Goal: Task Accomplishment & Management: Manage account settings

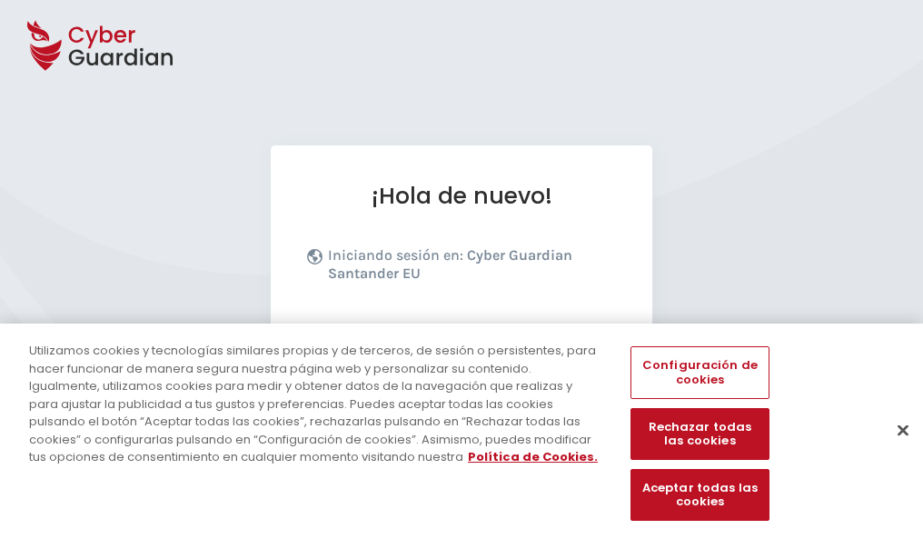
scroll to position [223, 0]
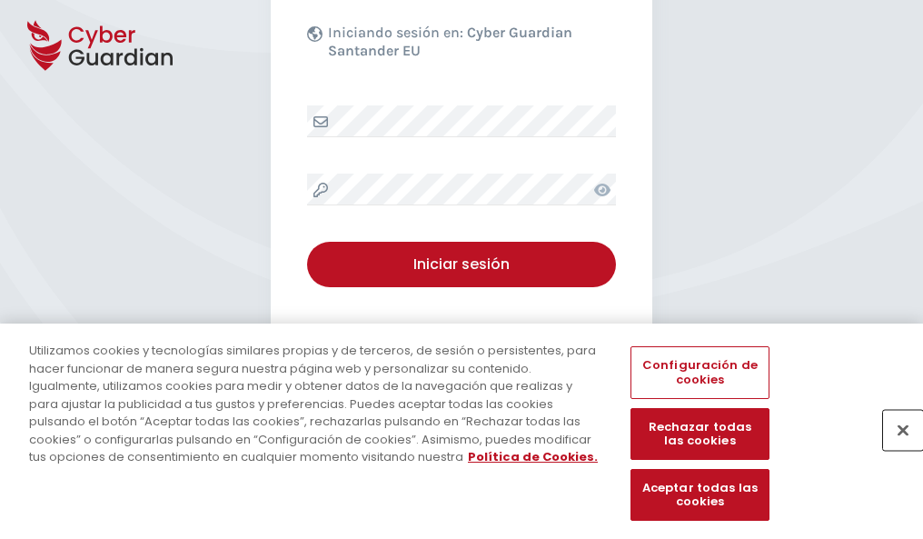
click at [894, 449] on button "Cerrar" at bounding box center [903, 430] width 40 height 40
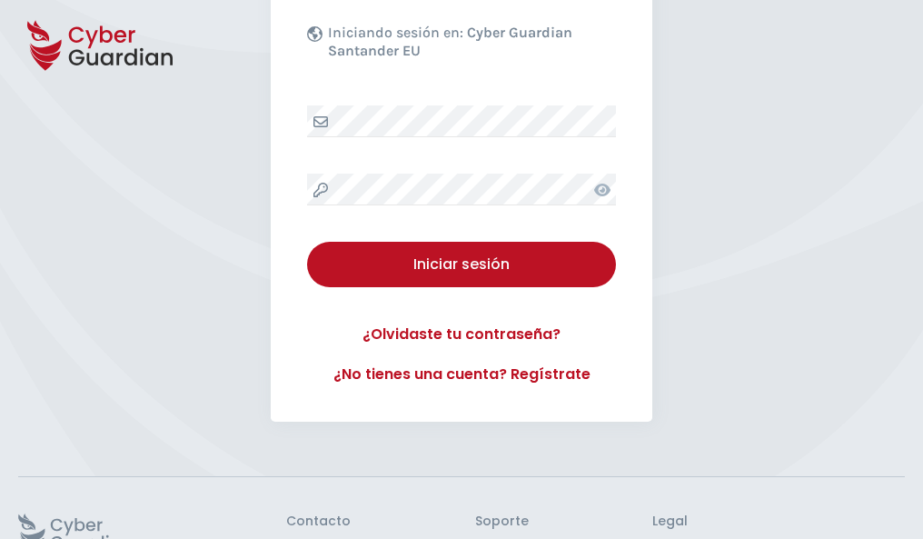
click at [307, 242] on button "Iniciar sesión" at bounding box center [461, 264] width 309 height 45
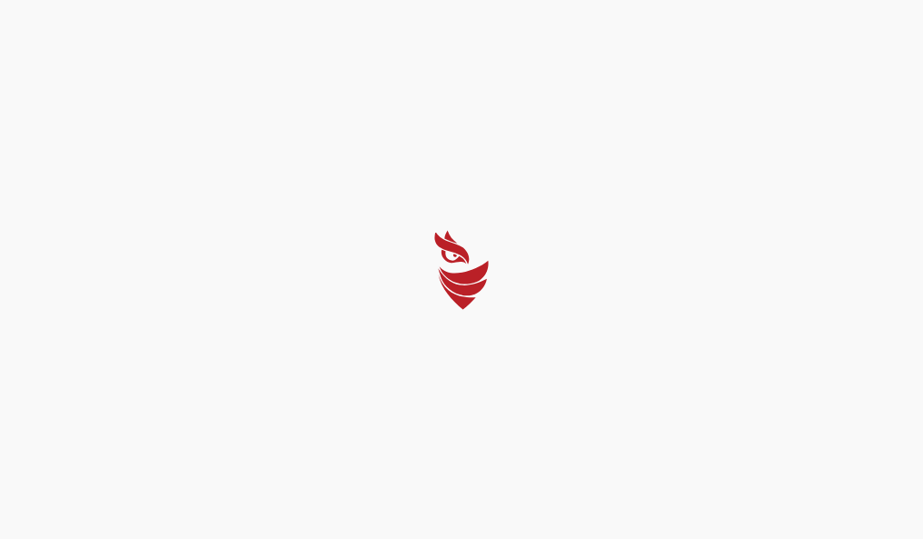
scroll to position [0, 0]
select select "English"
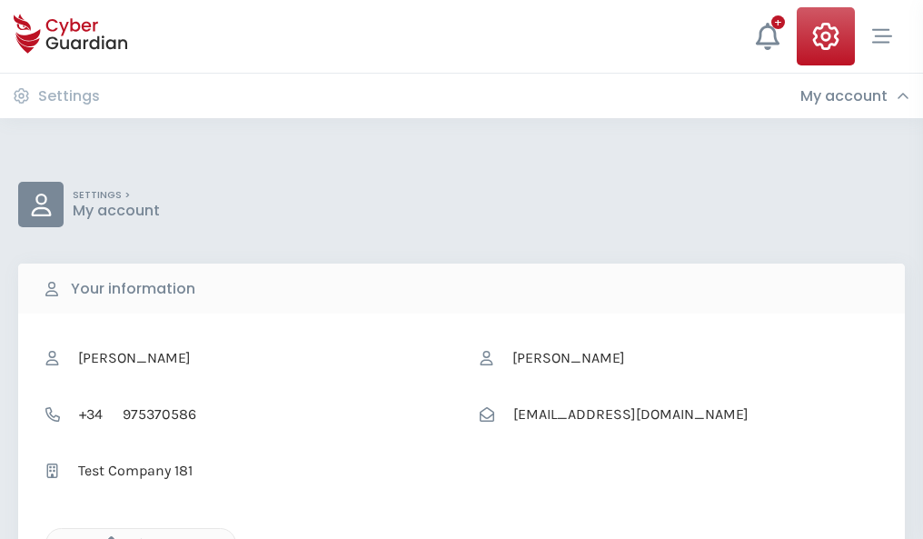
click at [106, 537] on icon "button" at bounding box center [106, 543] width 15 height 15
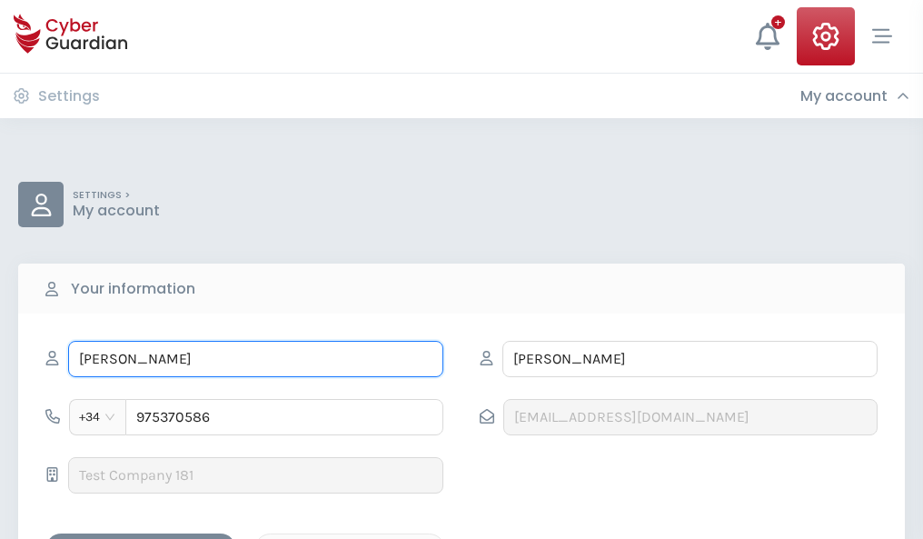
click at [255, 359] on input "LOPE" at bounding box center [255, 359] width 375 height 36
type input "L"
type input "Marta"
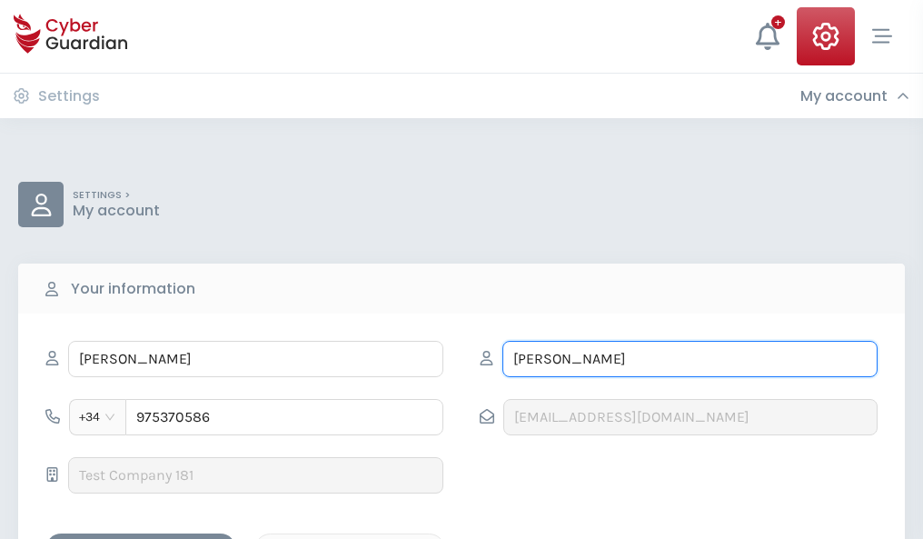
click at [689, 359] on input "SOLÍS" at bounding box center [689, 359] width 375 height 36
type input "S"
type input "Boix"
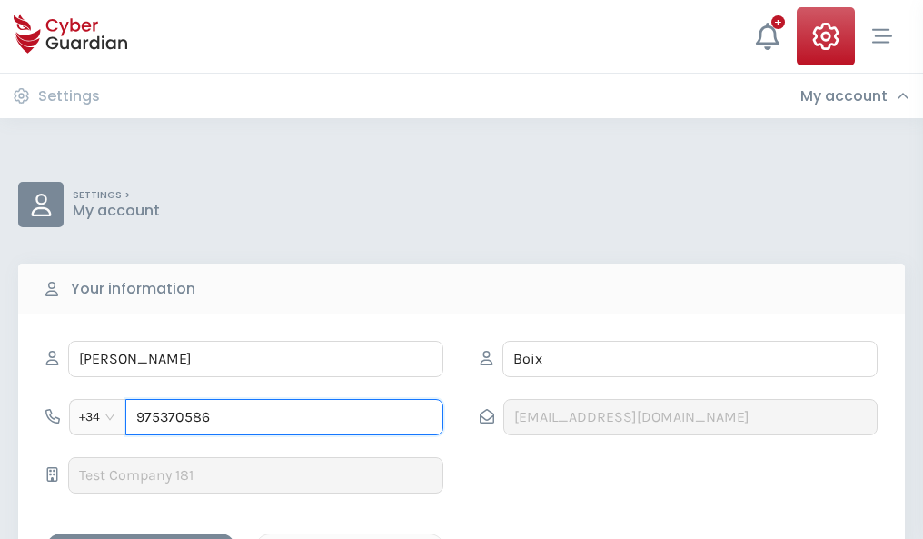
click at [284, 417] on input "975370586" at bounding box center [284, 417] width 318 height 36
type input "9"
type input "960315502"
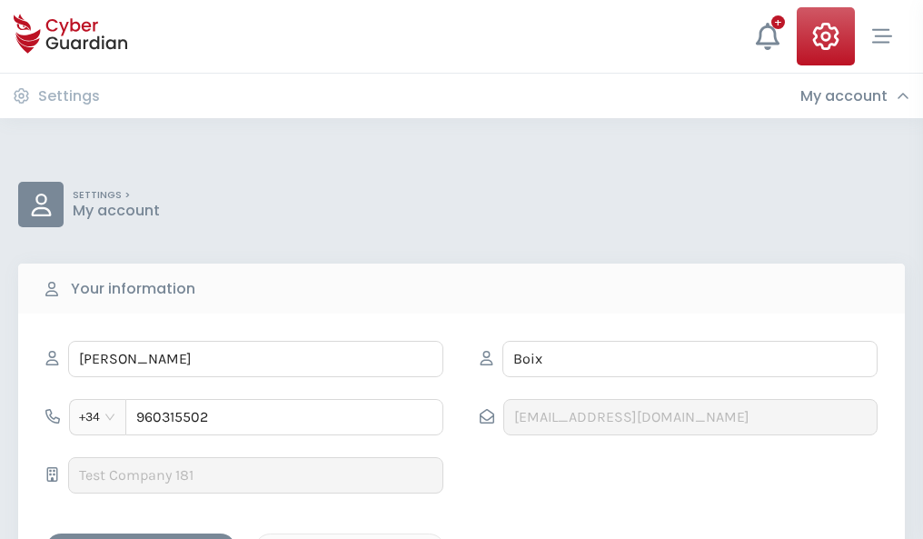
click at [141, 538] on div "Save changes" at bounding box center [140, 549] width 163 height 23
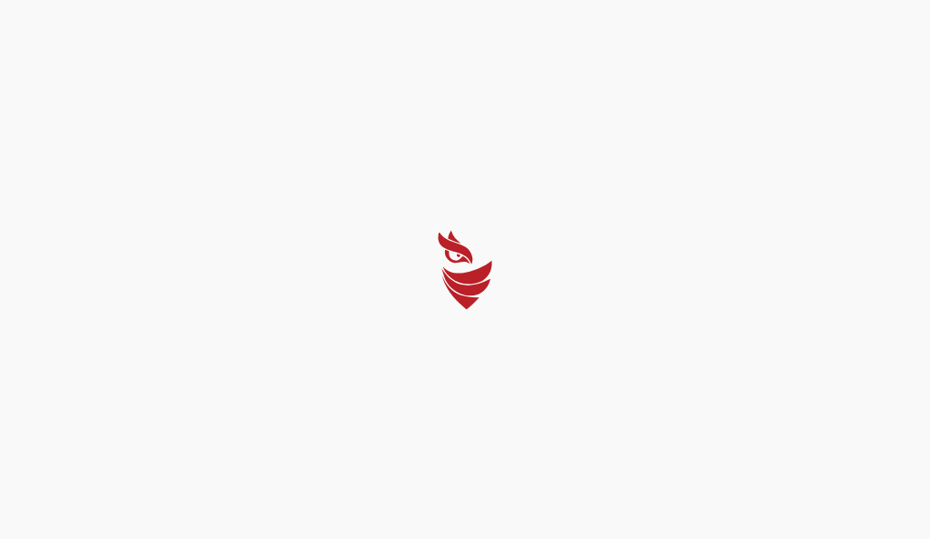
select select "English"
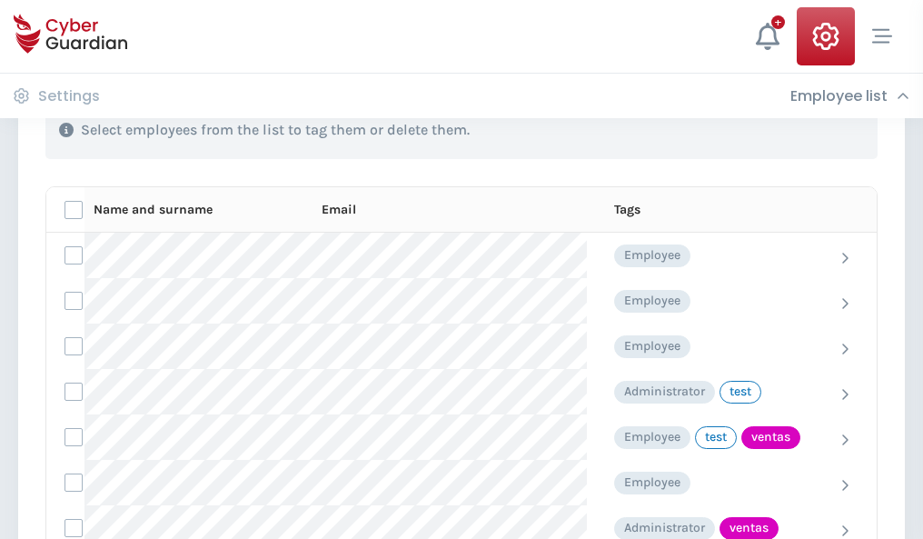
scroll to position [823, 0]
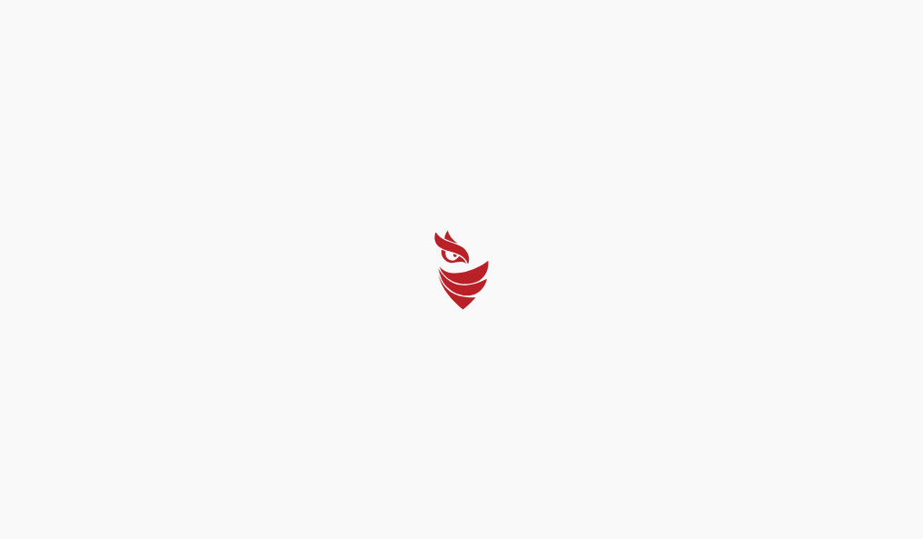
select select "English"
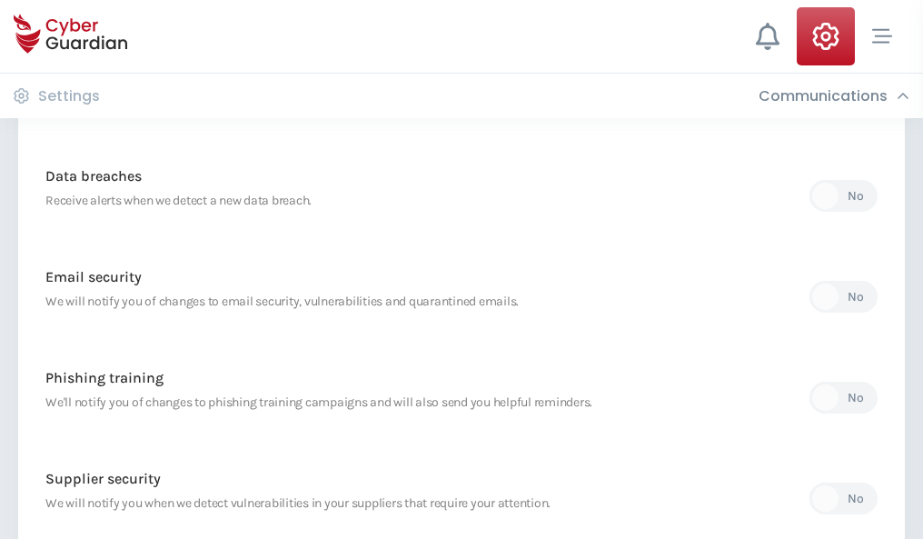
scroll to position [956, 0]
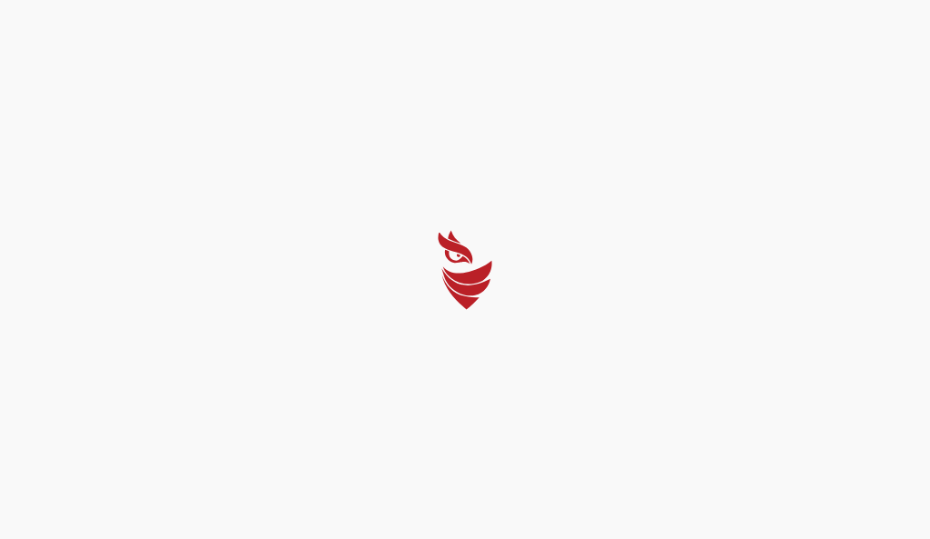
select select "English"
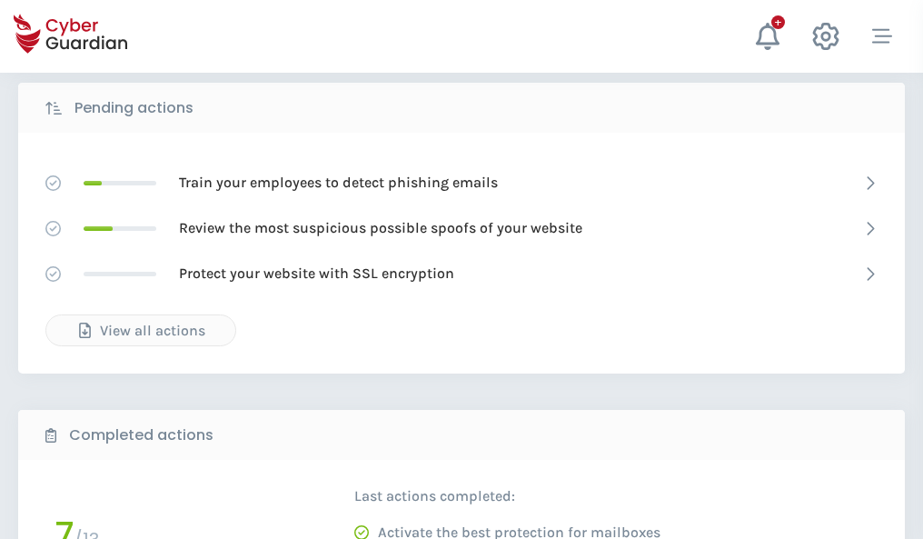
scroll to position [1005, 0]
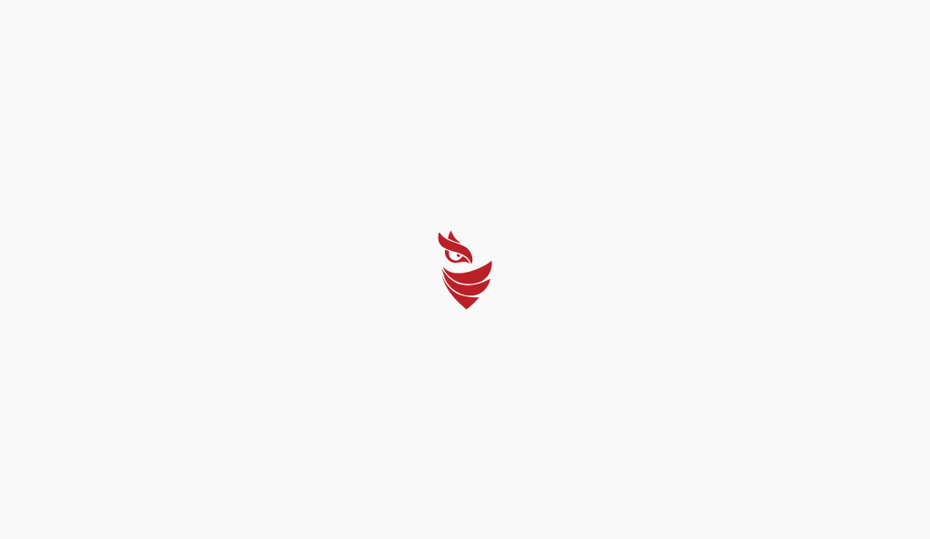
select select "English"
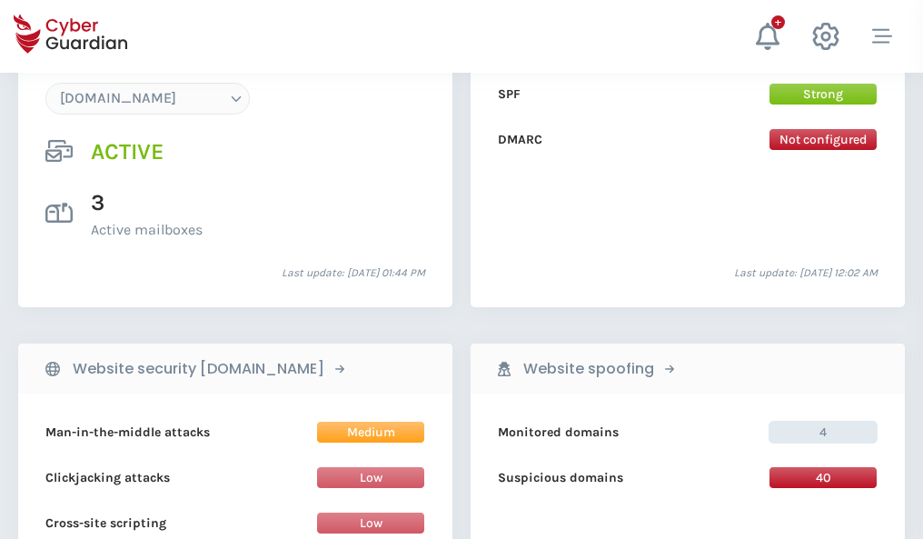
scroll to position [1935, 0]
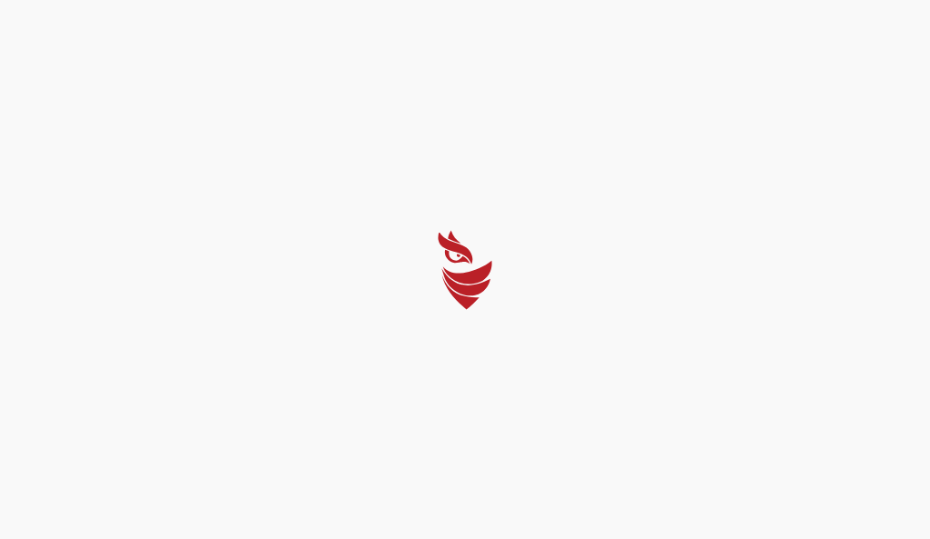
select select "English"
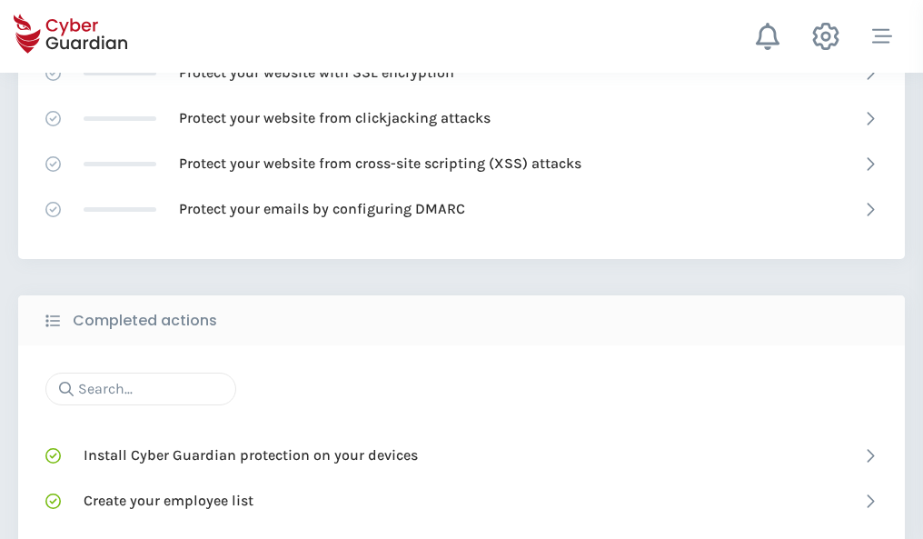
scroll to position [1210, 0]
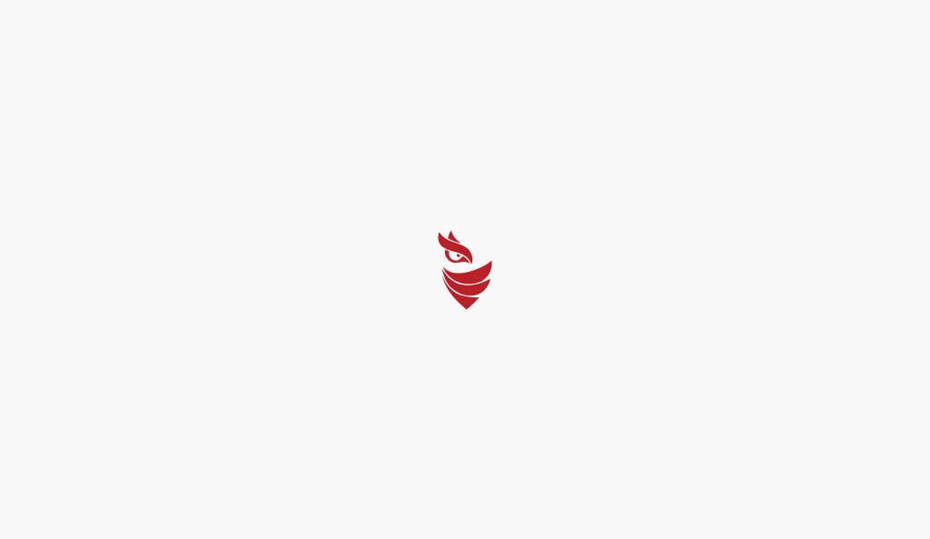
select select "English"
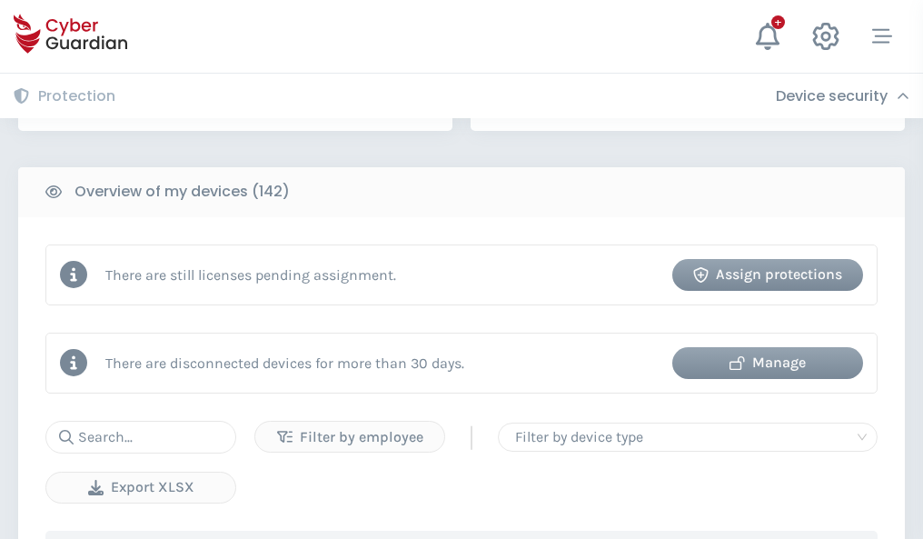
scroll to position [1760, 0]
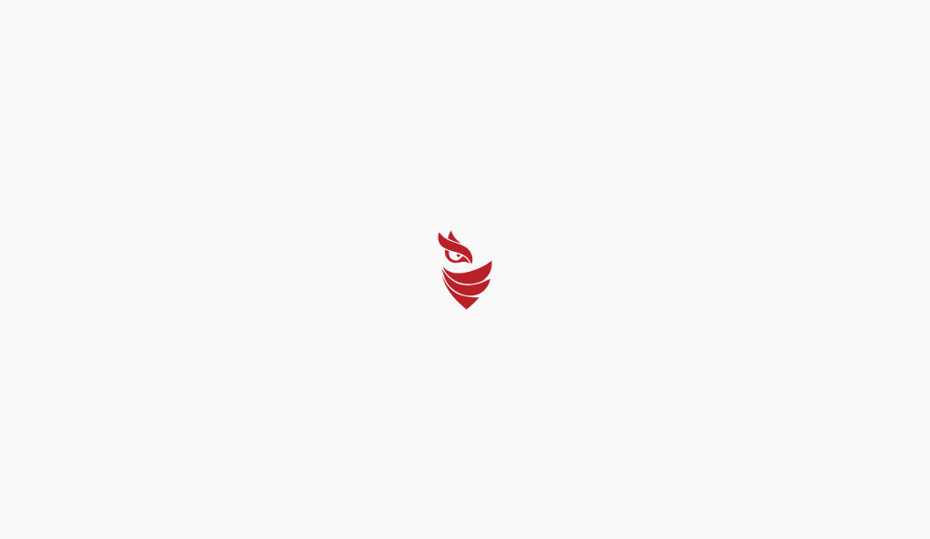
select select "English"
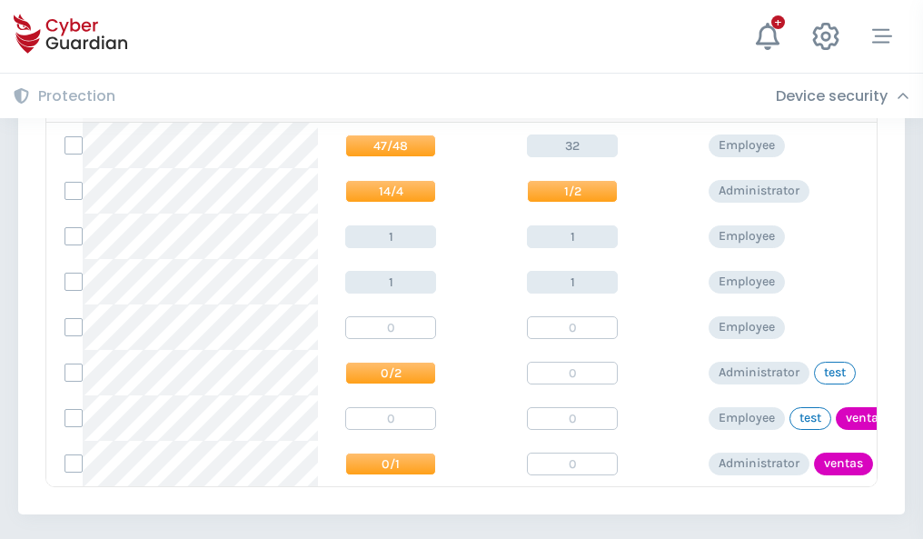
scroll to position [843, 0]
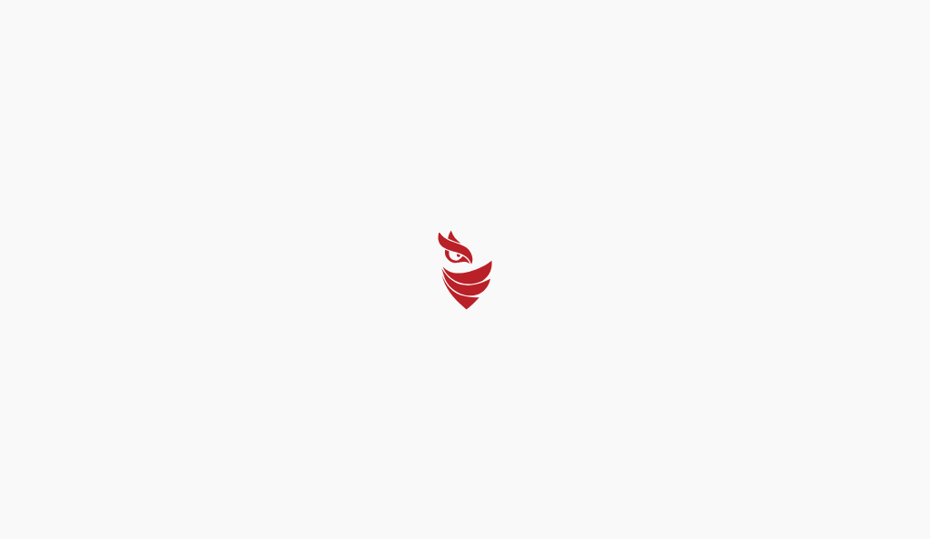
select select "English"
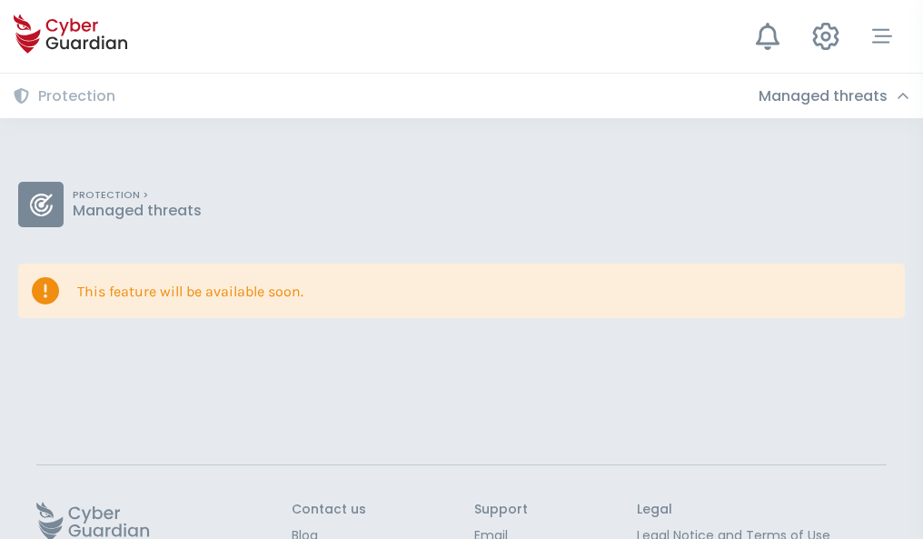
scroll to position [118, 0]
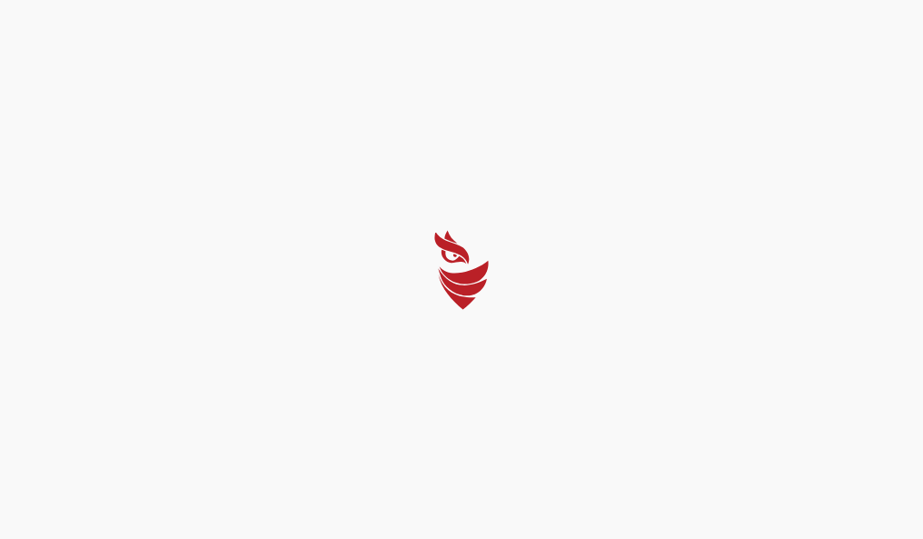
select select "English"
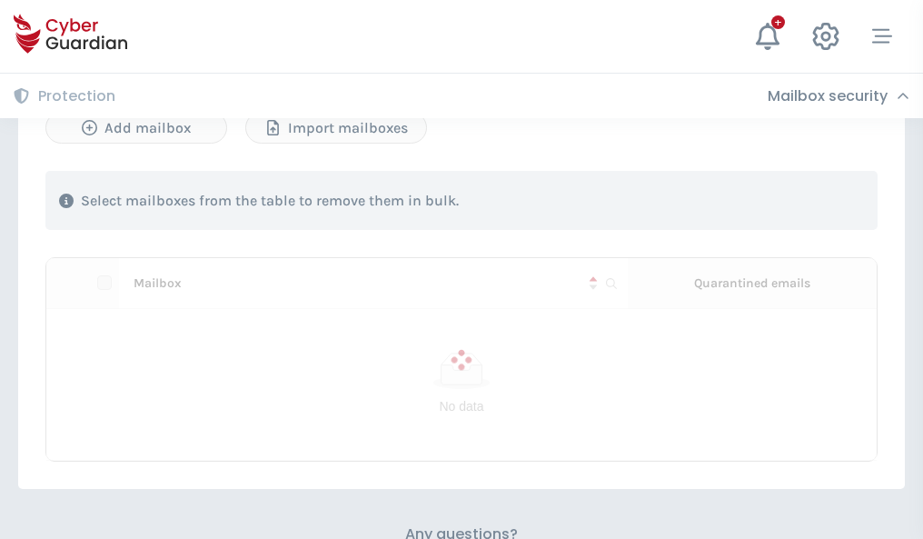
scroll to position [777, 0]
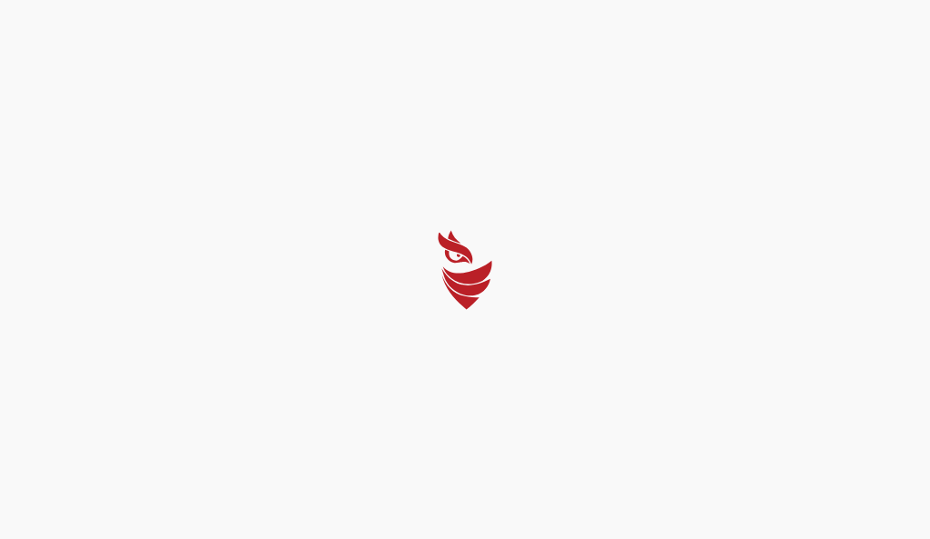
select select "English"
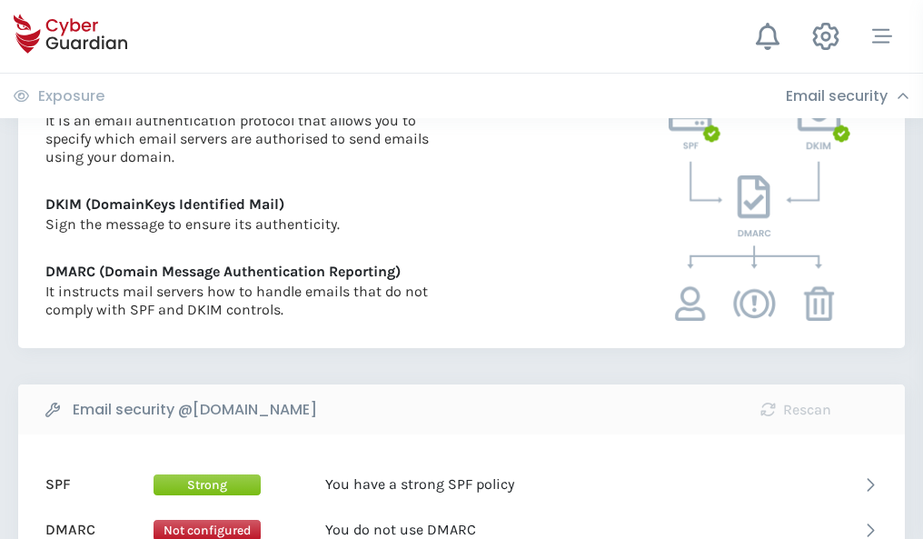
scroll to position [976, 0]
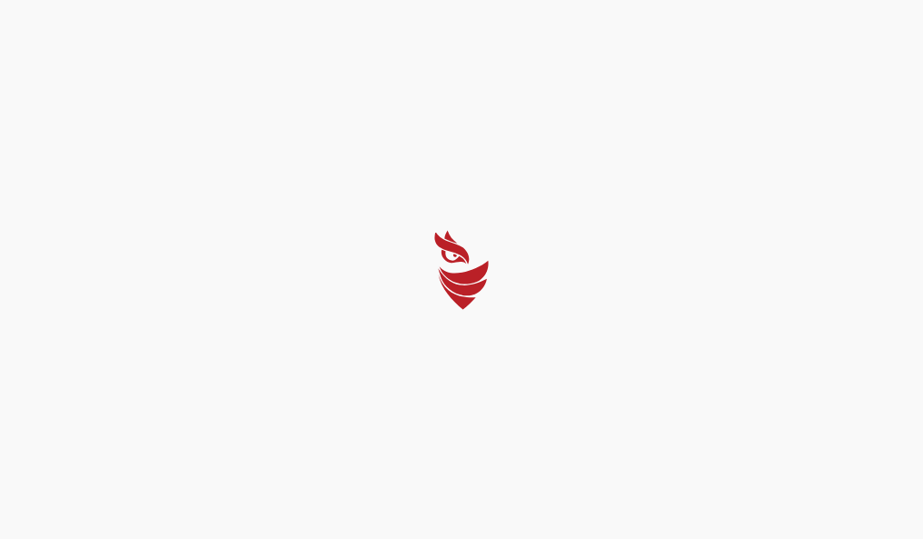
select select "English"
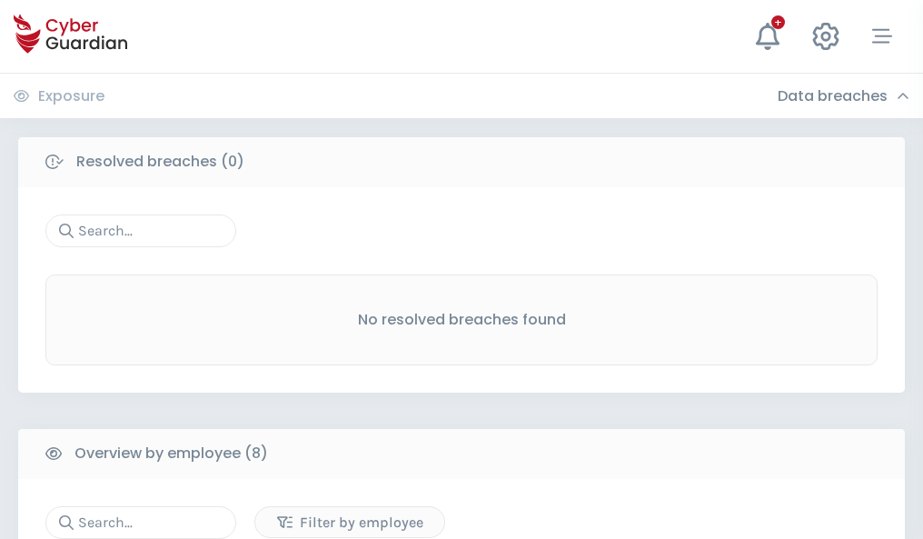
scroll to position [1548, 0]
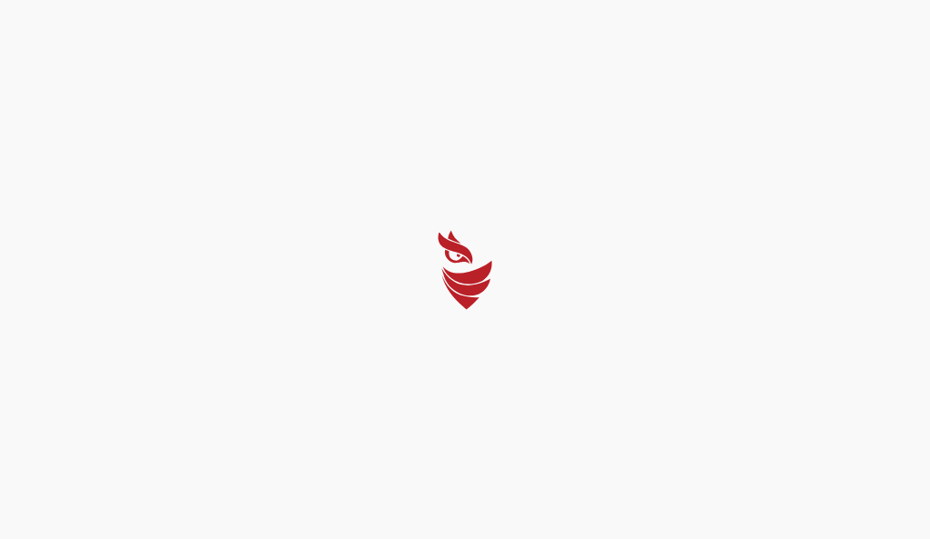
select select "English"
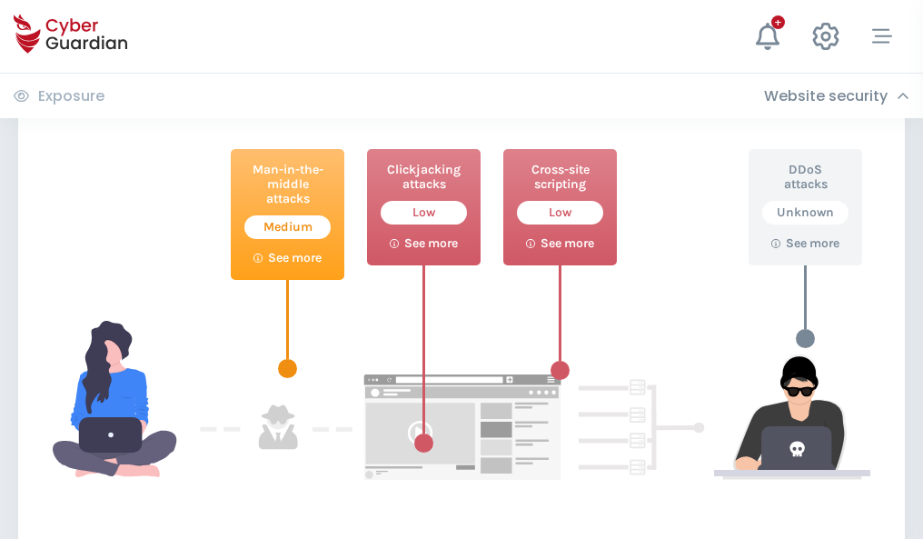
scroll to position [989, 0]
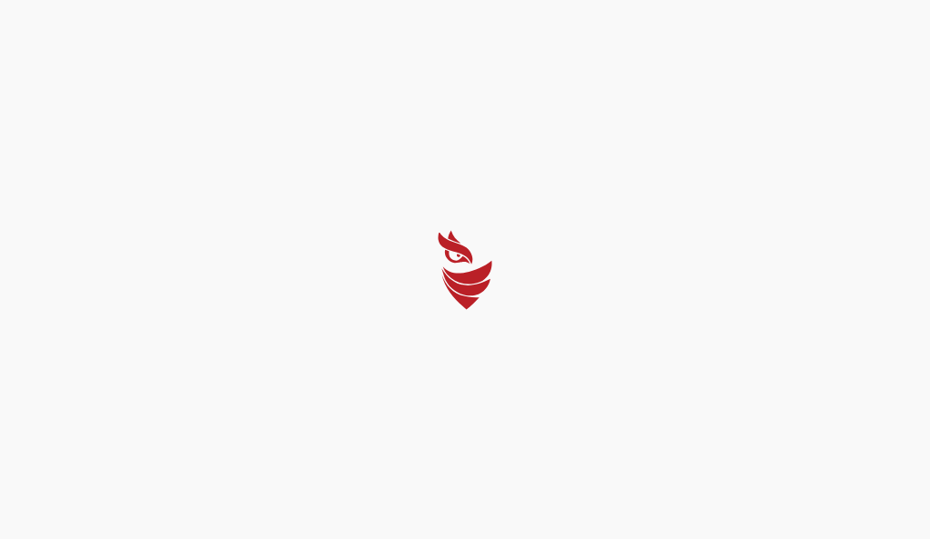
select select "English"
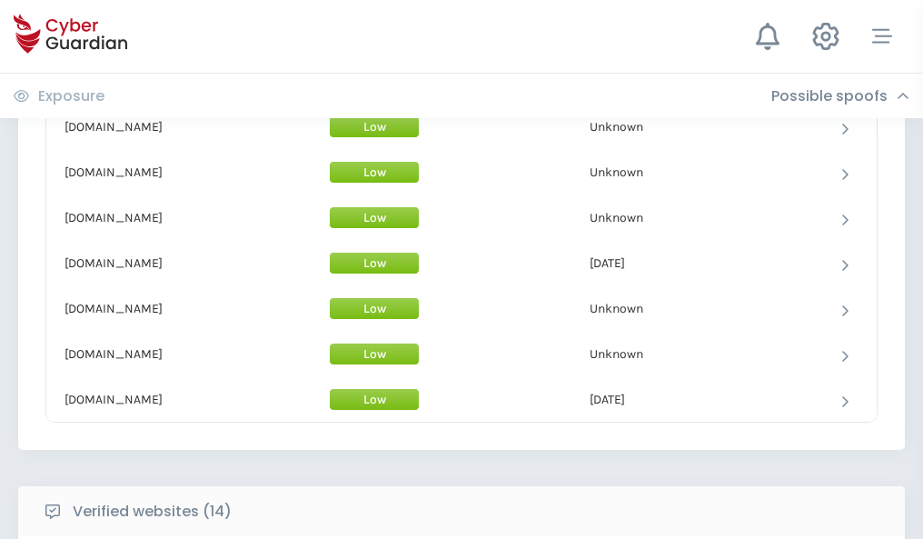
scroll to position [1771, 0]
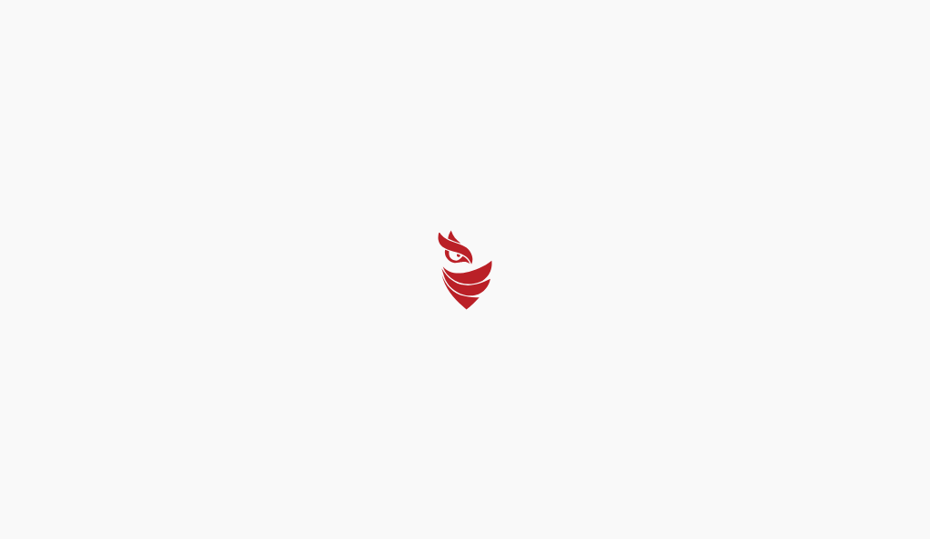
select select "English"
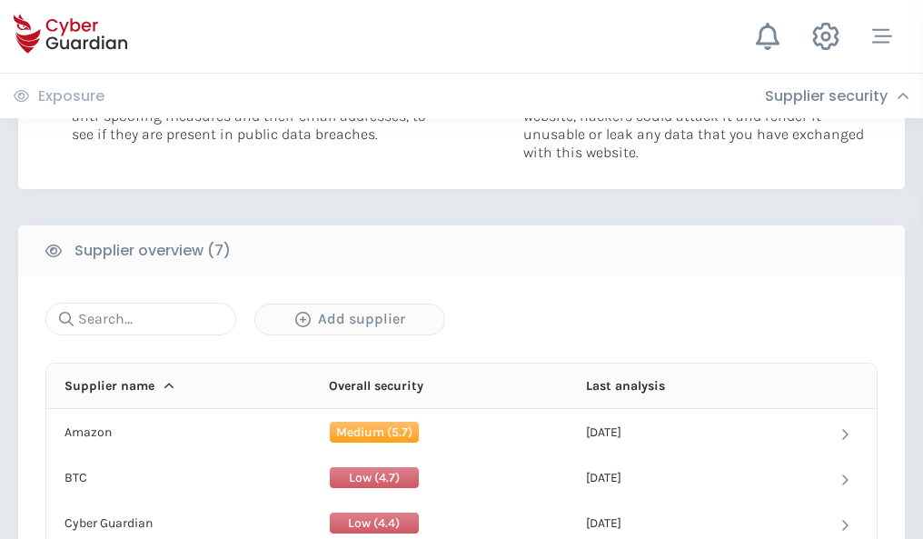
scroll to position [1176, 0]
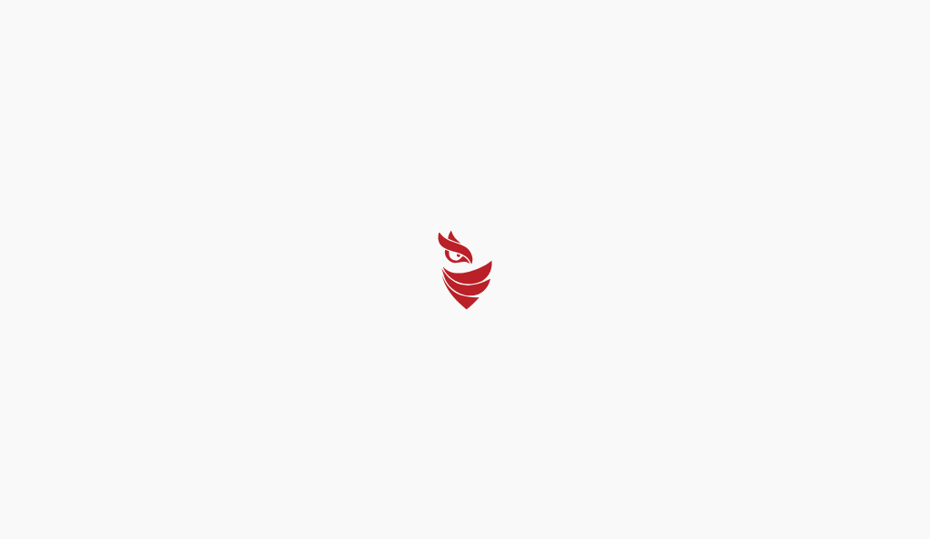
select select "English"
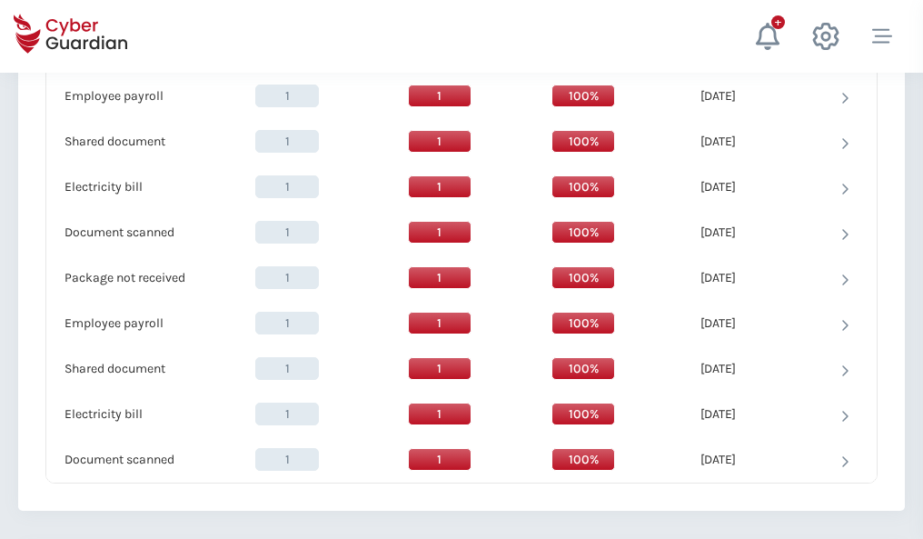
scroll to position [1861, 0]
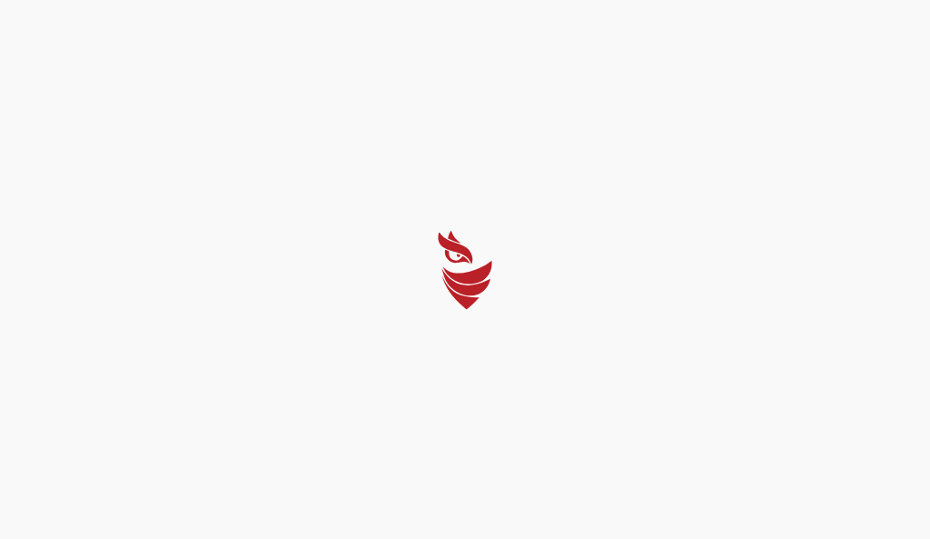
select select "English"
